Goal: Information Seeking & Learning: Learn about a topic

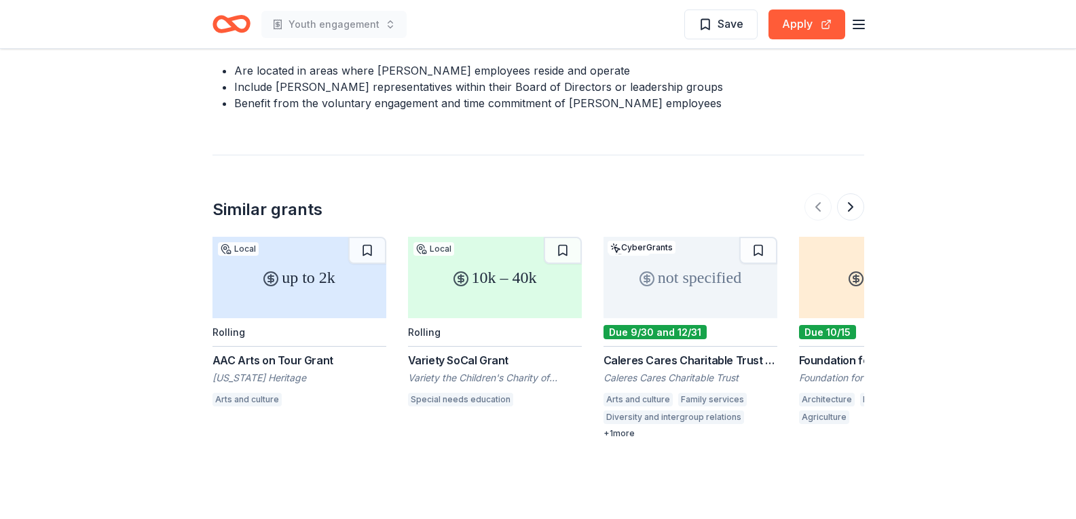
scroll to position [1781, 0]
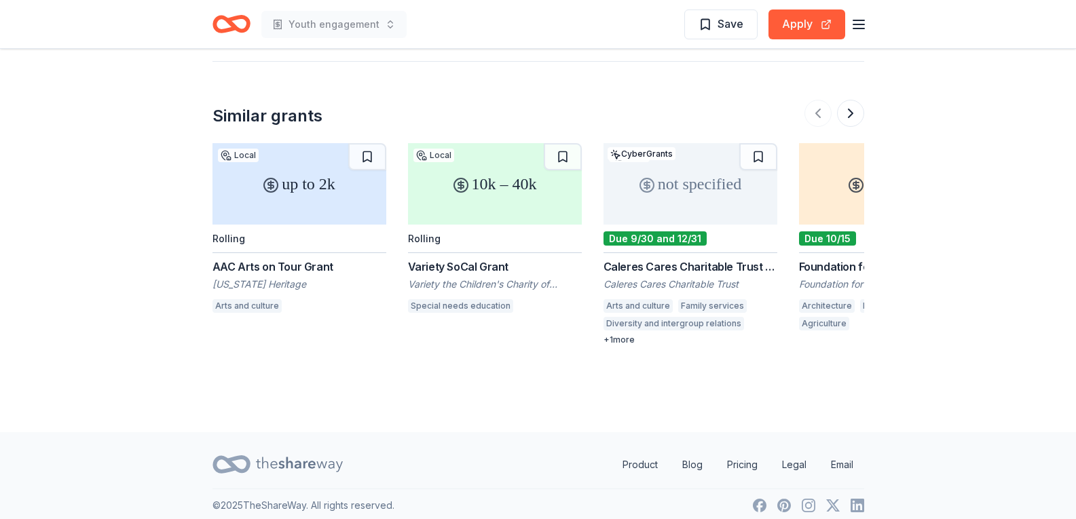
click at [513, 211] on div "10k – 40k" at bounding box center [495, 183] width 174 height 81
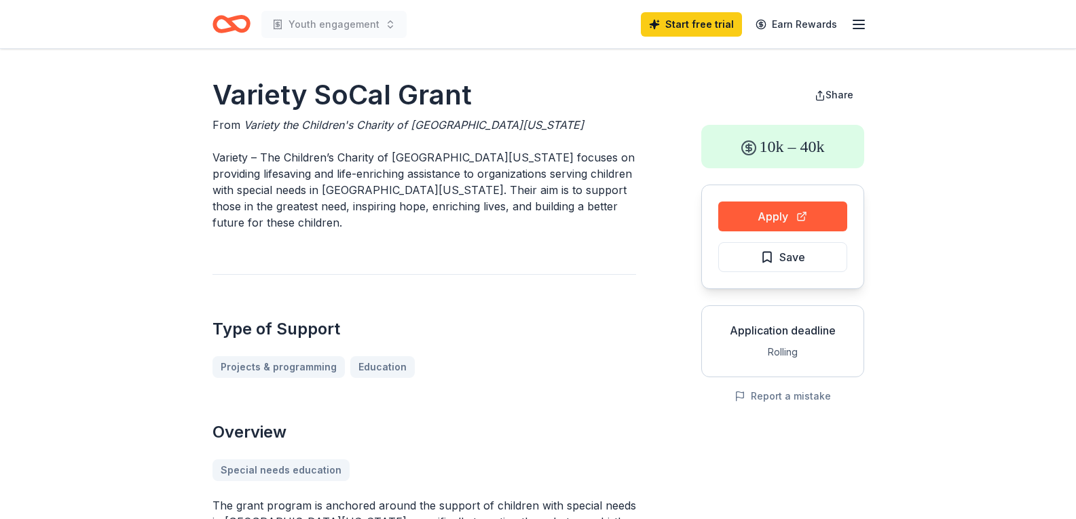
click at [858, 21] on icon "button" at bounding box center [859, 24] width 16 height 16
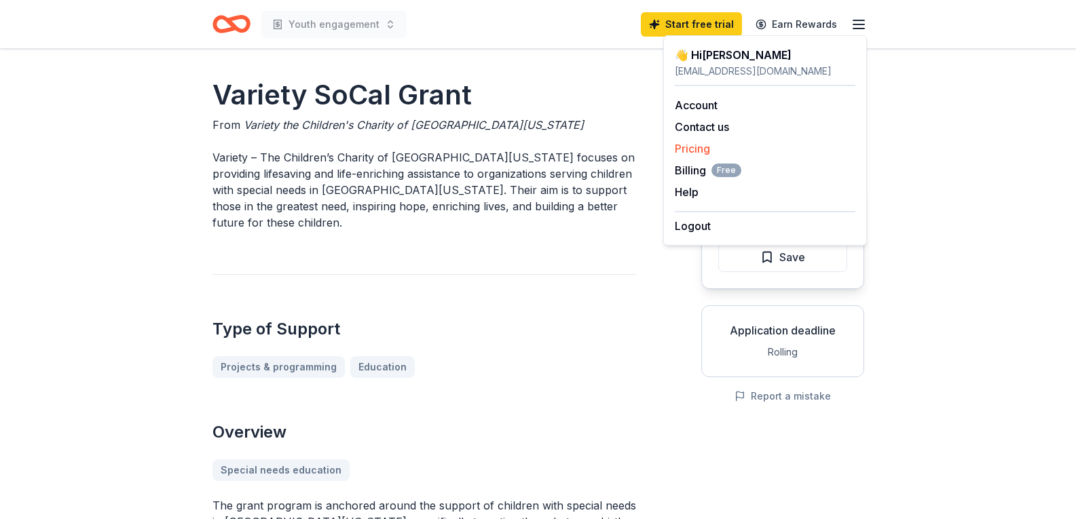
click at [691, 145] on link "Pricing" at bounding box center [692, 149] width 35 height 14
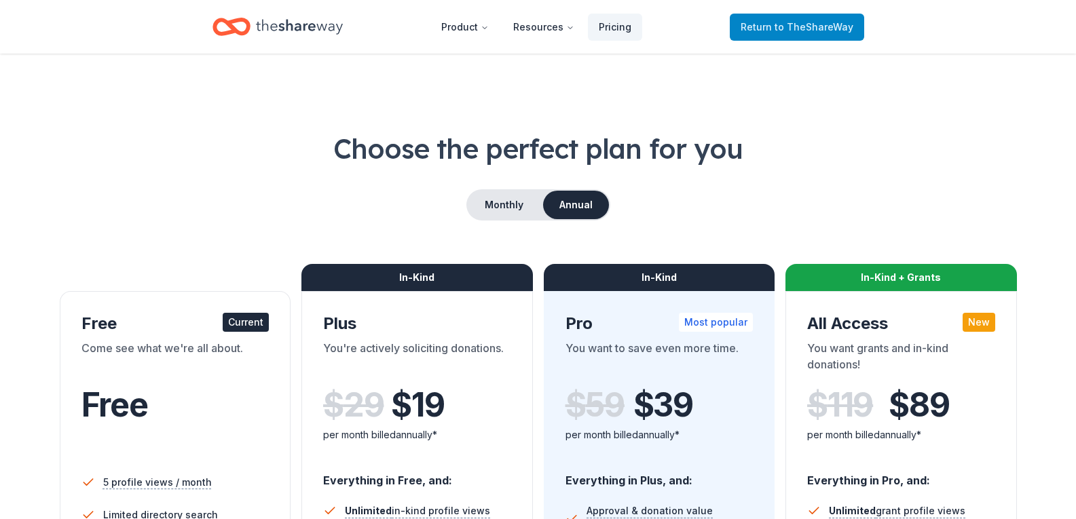
click at [777, 35] on span "Return to TheShareWay" at bounding box center [797, 27] width 113 height 16
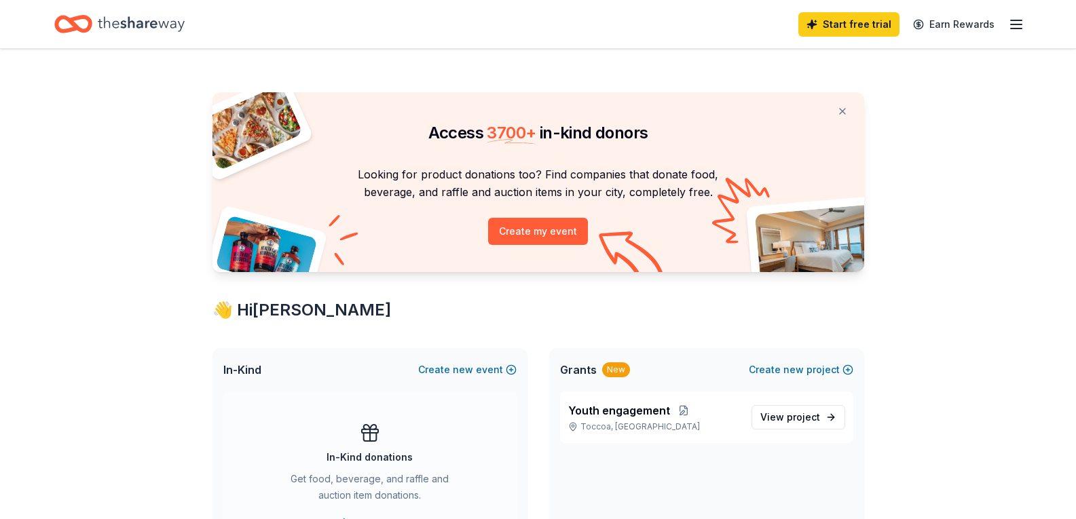
click at [1016, 29] on line "button" at bounding box center [1016, 29] width 11 height 0
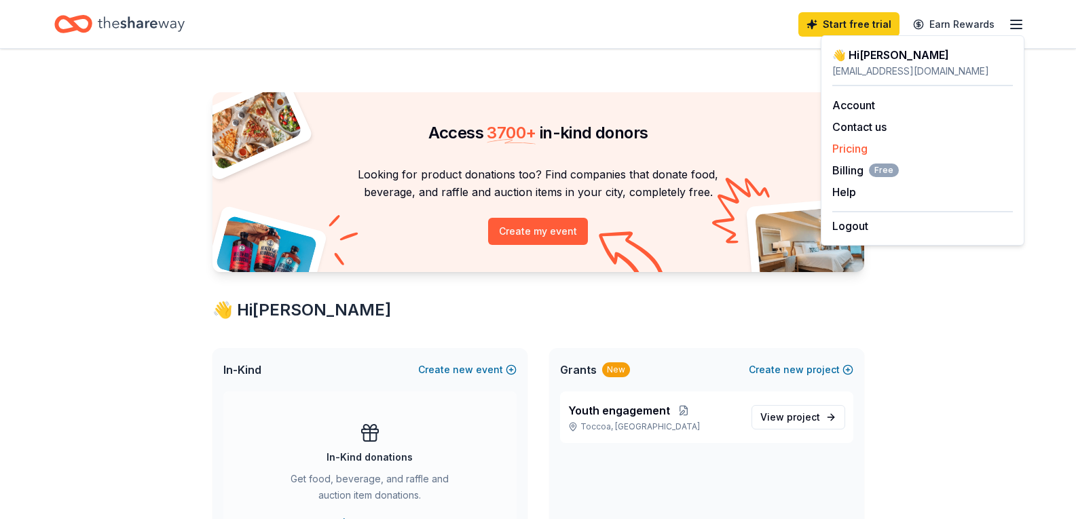
click at [864, 145] on link "Pricing" at bounding box center [850, 149] width 35 height 14
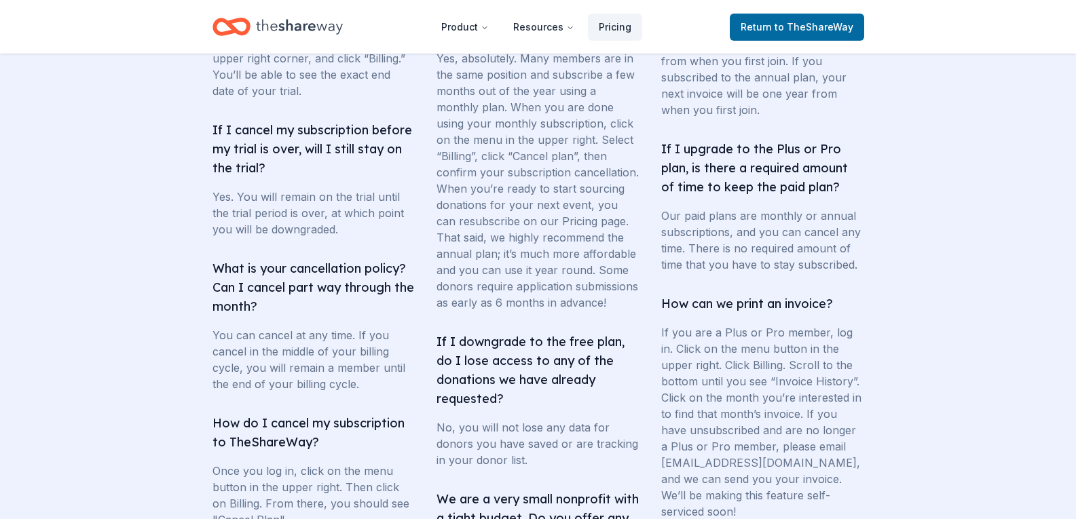
scroll to position [2396, 0]
